Goal: Information Seeking & Learning: Learn about a topic

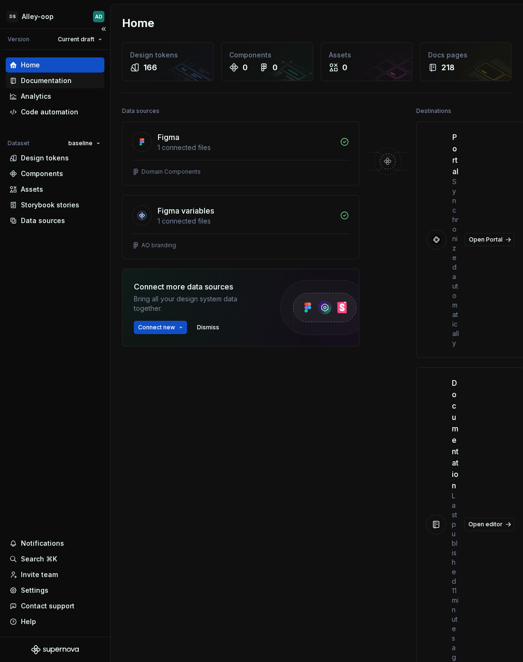
click at [41, 76] on div "Documentation" at bounding box center [46, 80] width 51 height 9
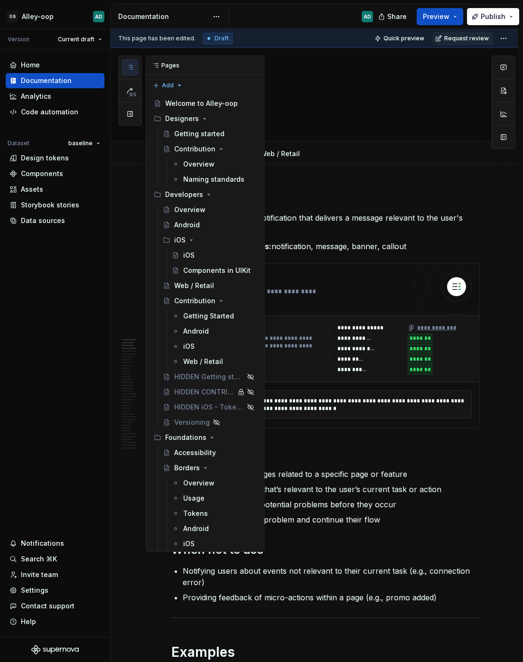
click at [125, 66] on button "button" at bounding box center [130, 67] width 17 height 17
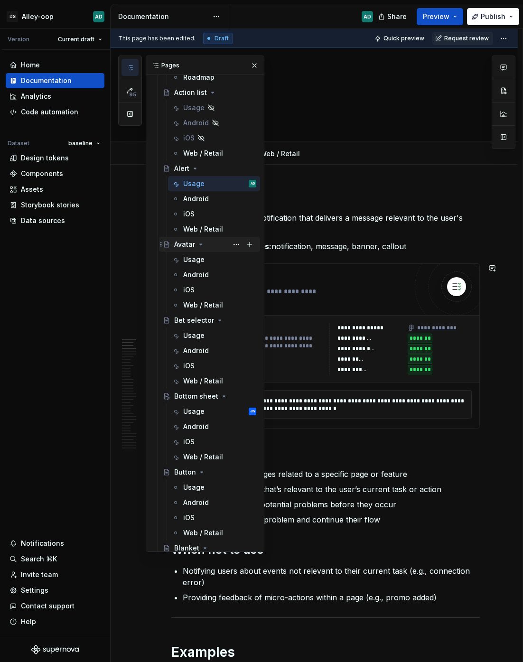
scroll to position [1537, 0]
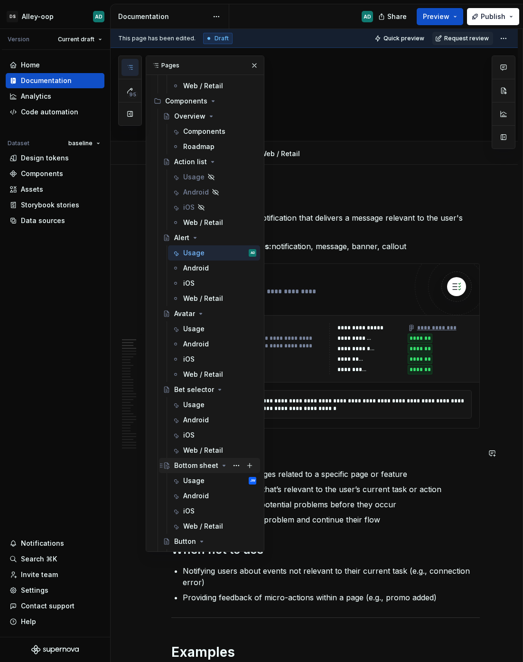
click at [192, 465] on div "Bottom sheet" at bounding box center [196, 465] width 44 height 9
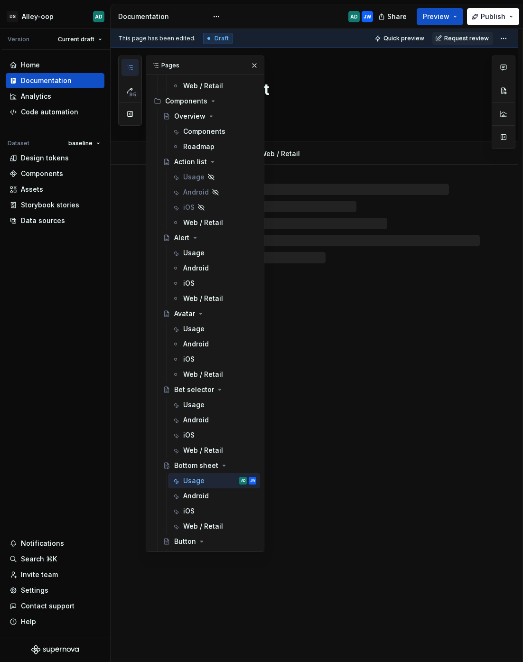
click at [329, 297] on div "Bottom sheet Usage Android iOS Web / Retail" at bounding box center [314, 355] width 407 height 615
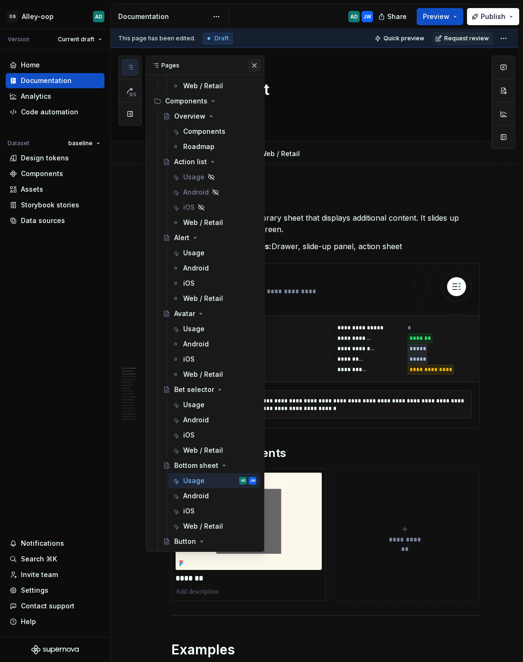
click at [253, 64] on button "button" at bounding box center [254, 65] width 13 height 13
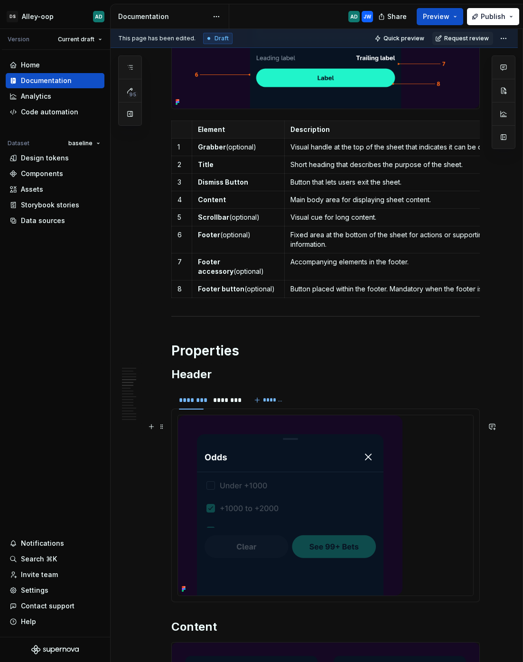
scroll to position [1084, 0]
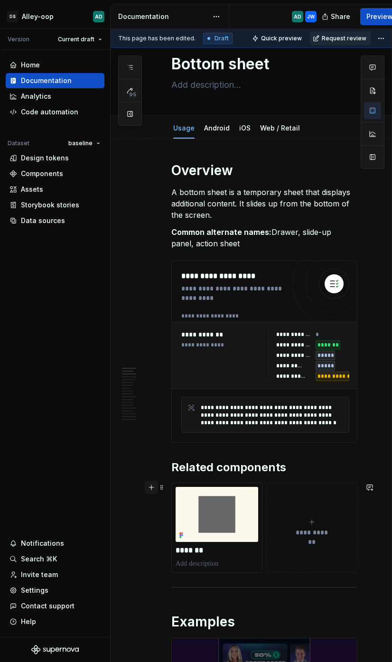
scroll to position [0, 0]
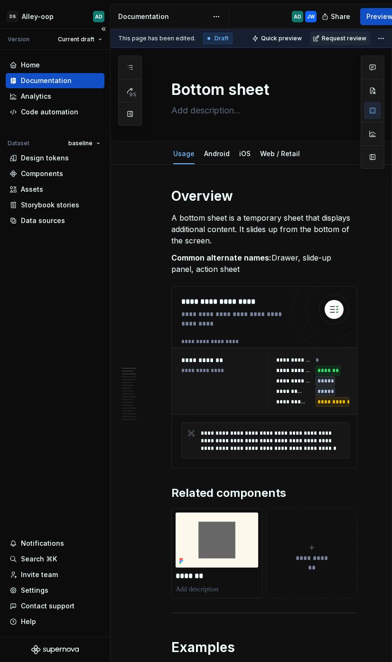
type textarea "*"
